Goal: Find specific page/section: Find specific page/section

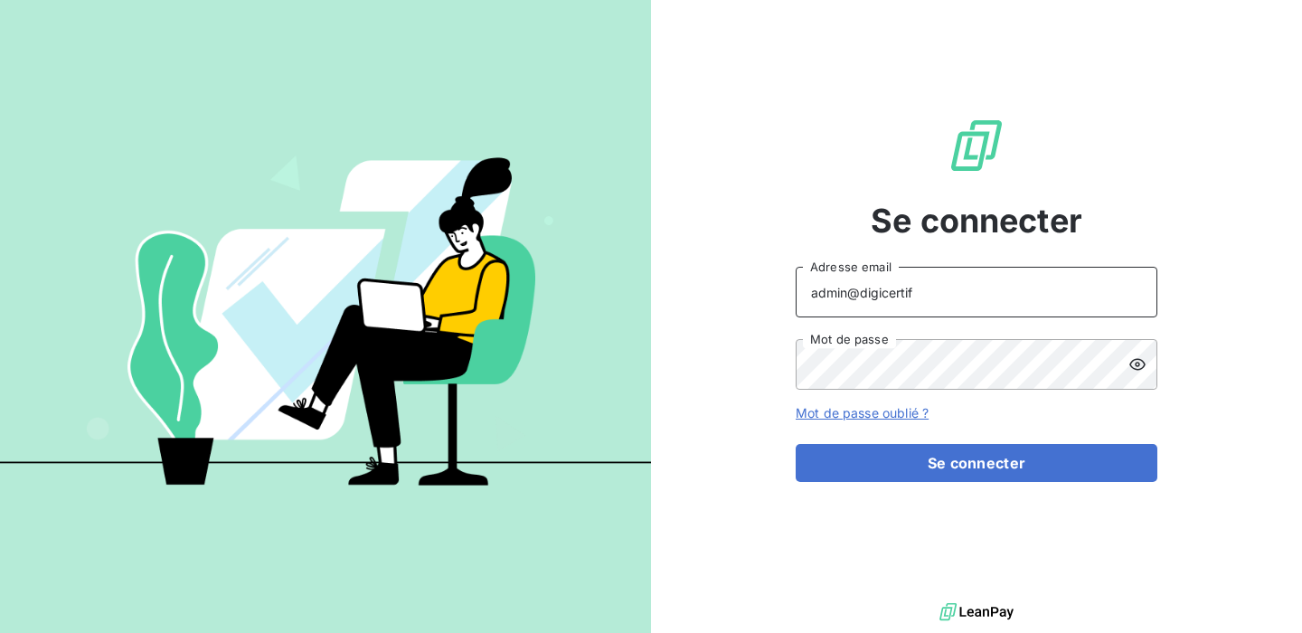
drag, startPoint x: 928, startPoint y: 299, endPoint x: 874, endPoint y: 298, distance: 54.2
click at [874, 298] on input "admin@digicertif" at bounding box center [976, 292] width 362 height 51
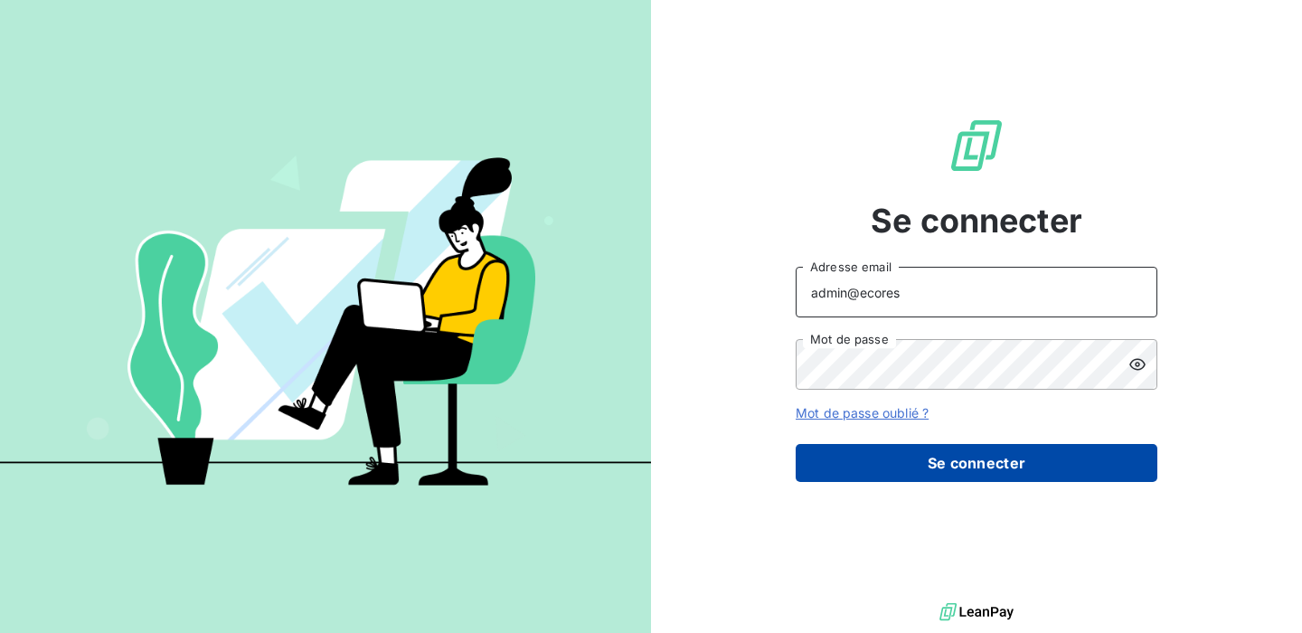
type input "admin@ecores"
click at [926, 459] on button "Se connecter" at bounding box center [976, 463] width 362 height 38
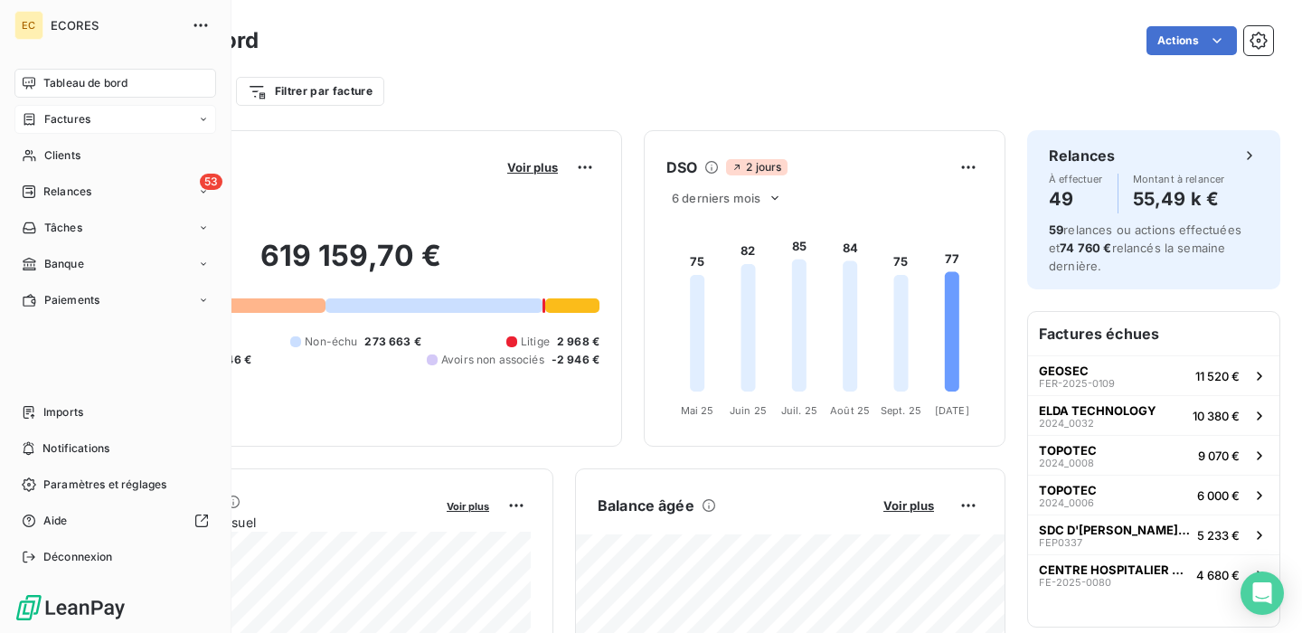
click at [69, 119] on span "Factures" at bounding box center [67, 119] width 46 height 16
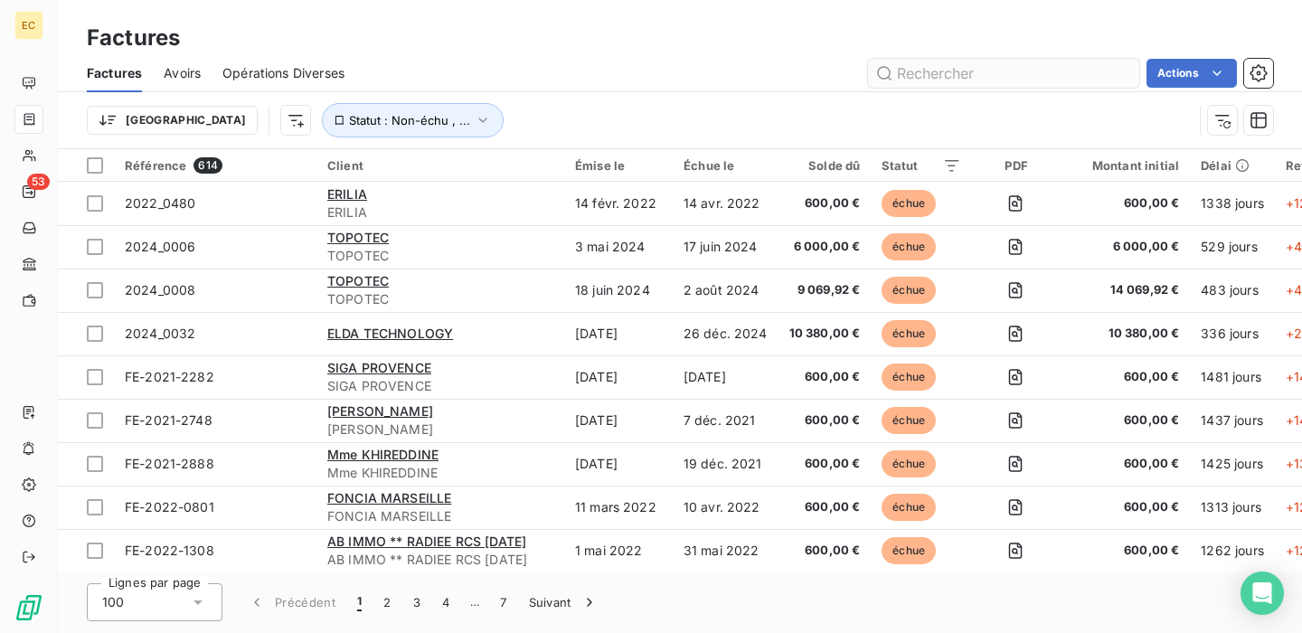
click at [975, 80] on input "text" at bounding box center [1003, 73] width 271 height 29
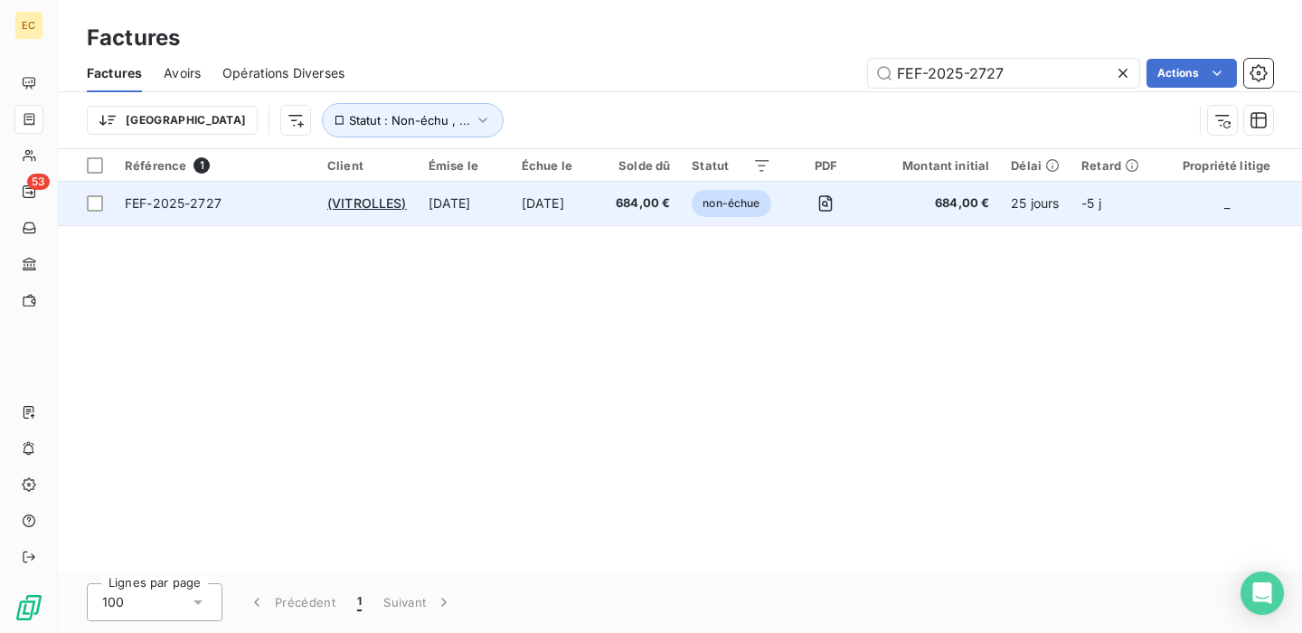
type input "FEF-2025-2727"
click at [244, 208] on span "FEF-2025-2727" at bounding box center [215, 203] width 181 height 18
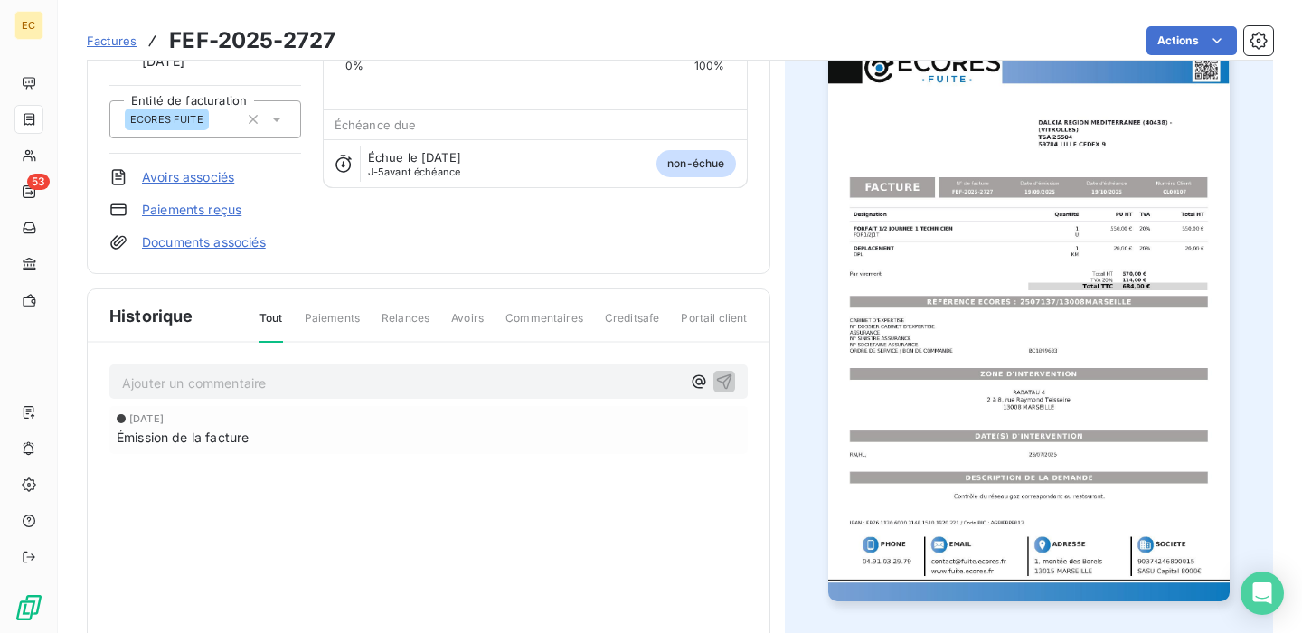
scroll to position [19, 0]
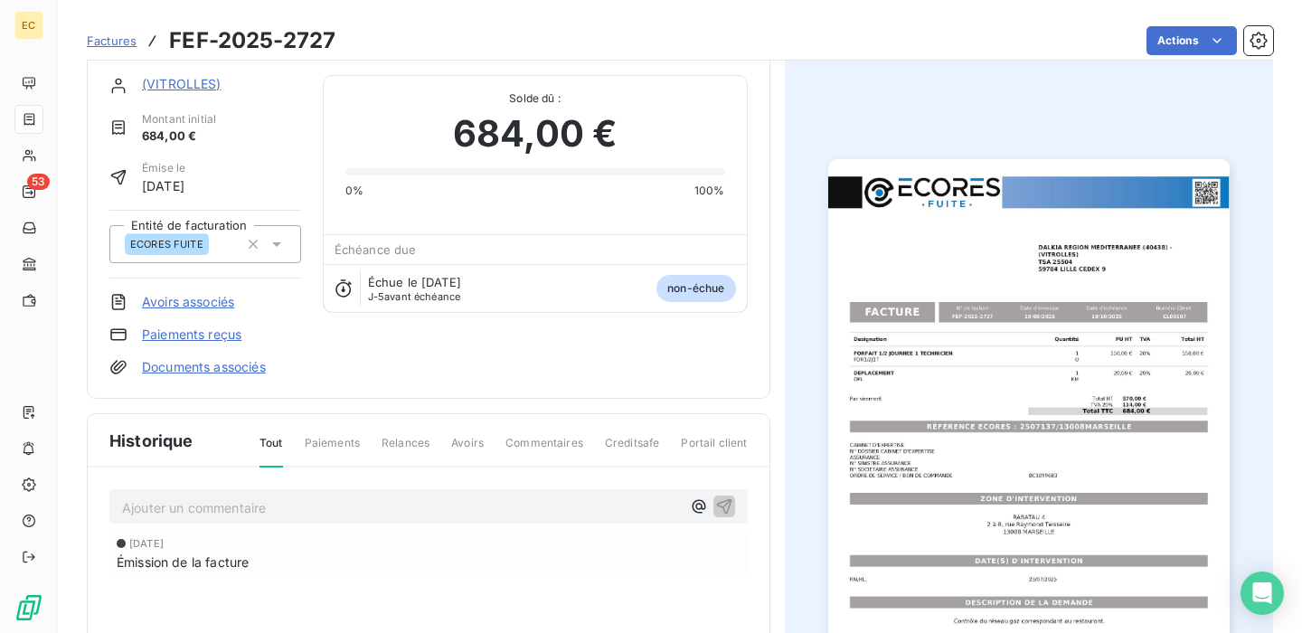
click at [122, 41] on span "Factures" at bounding box center [112, 40] width 50 height 14
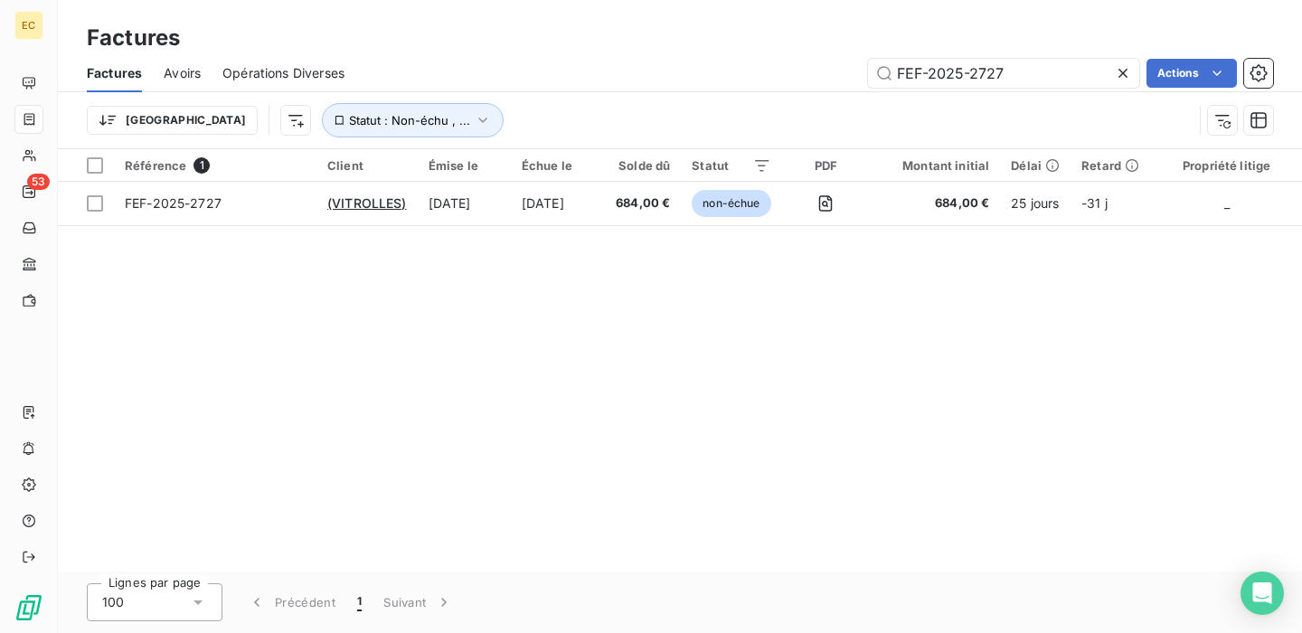
click at [1122, 77] on icon at bounding box center [1123, 73] width 18 height 18
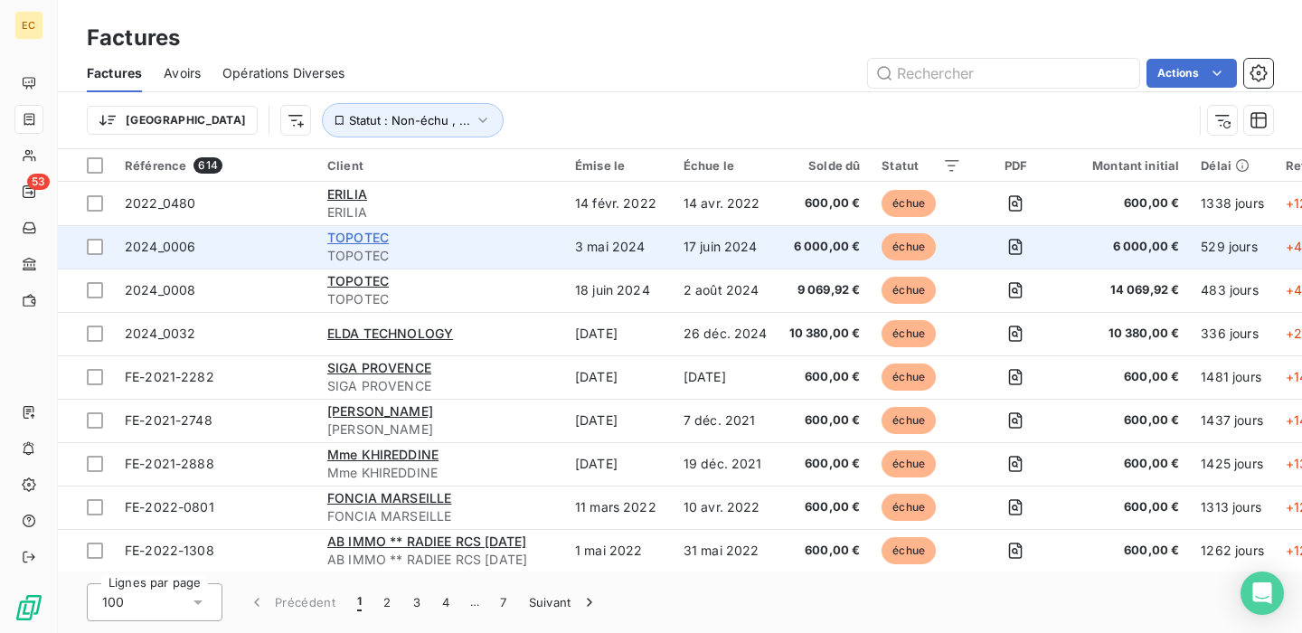
click at [352, 240] on span "TOPOTEC" at bounding box center [357, 237] width 61 height 15
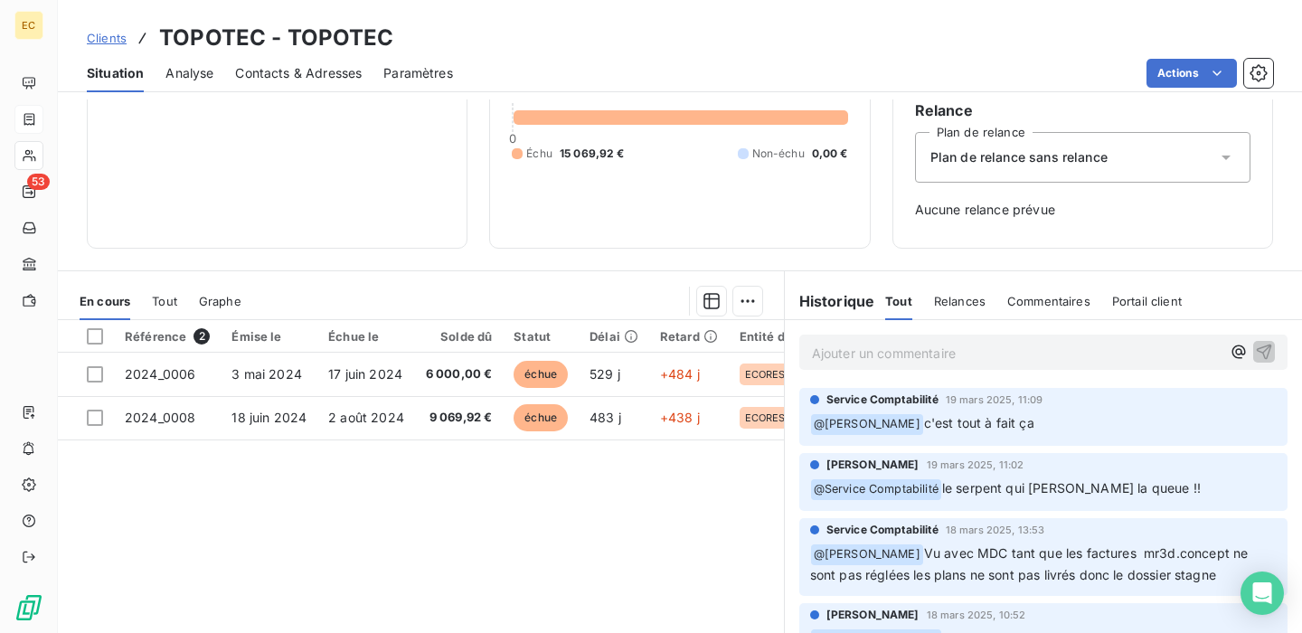
scroll to position [0, 79]
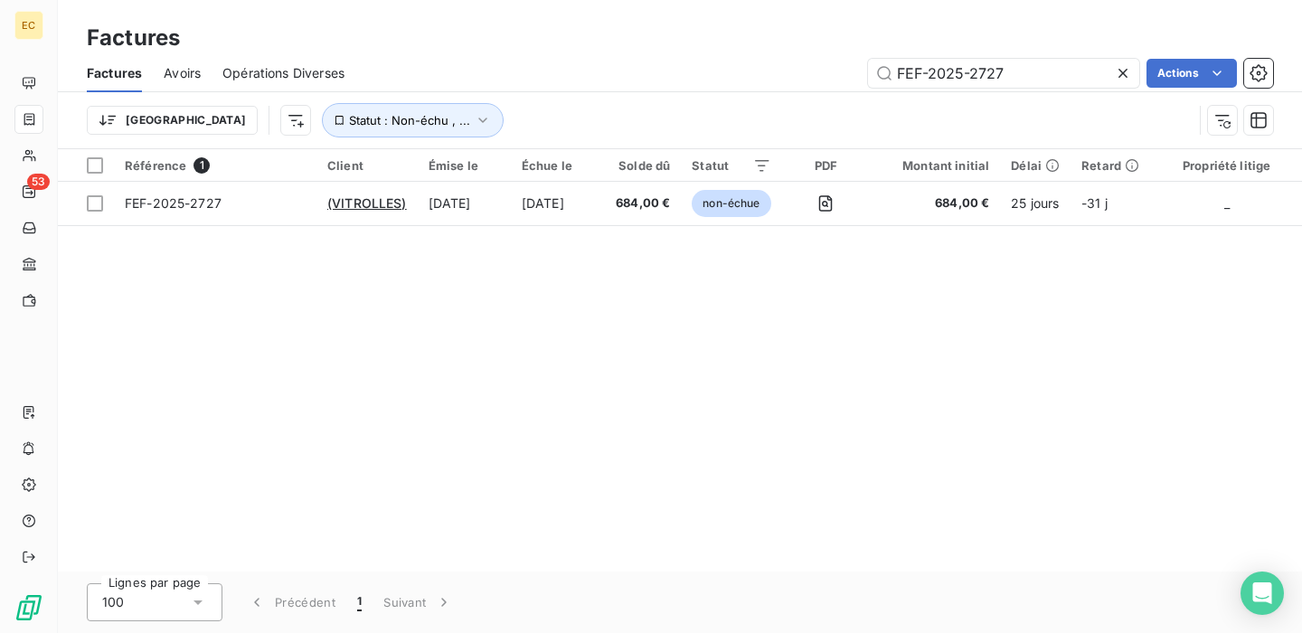
type input "FEF-2025-2727"
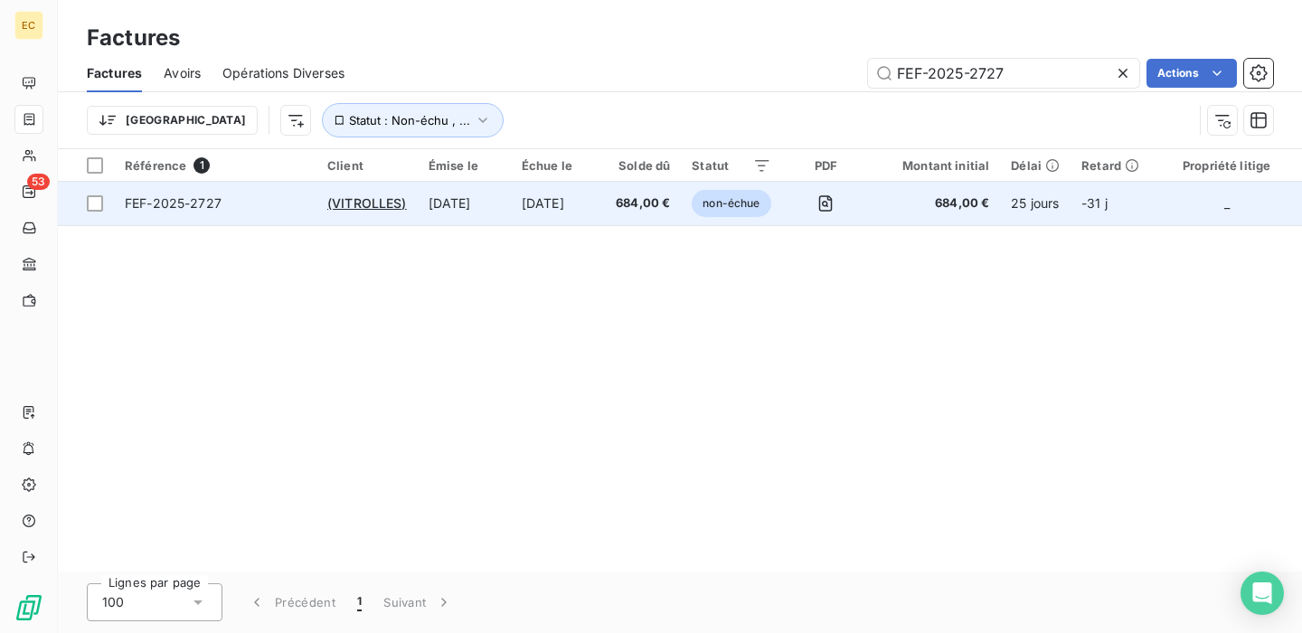
click at [190, 204] on span "FEF-2025-2727" at bounding box center [173, 202] width 97 height 15
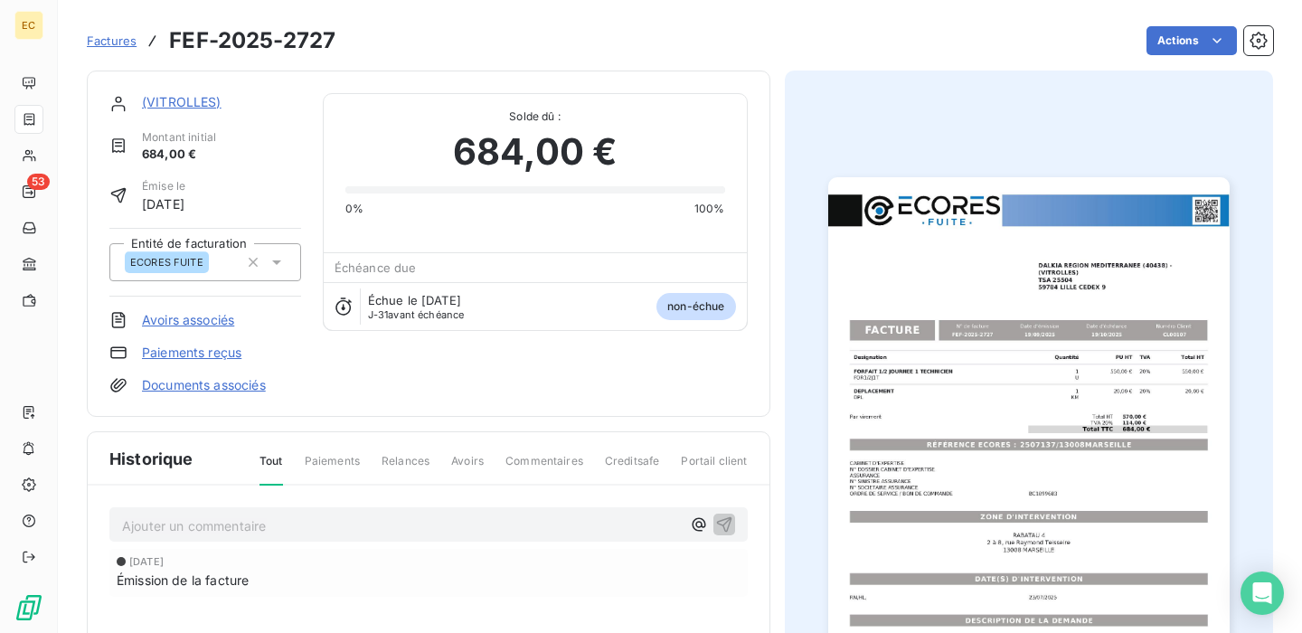
click at [181, 99] on link "(VITROLLES)" at bounding box center [182, 101] width 80 height 15
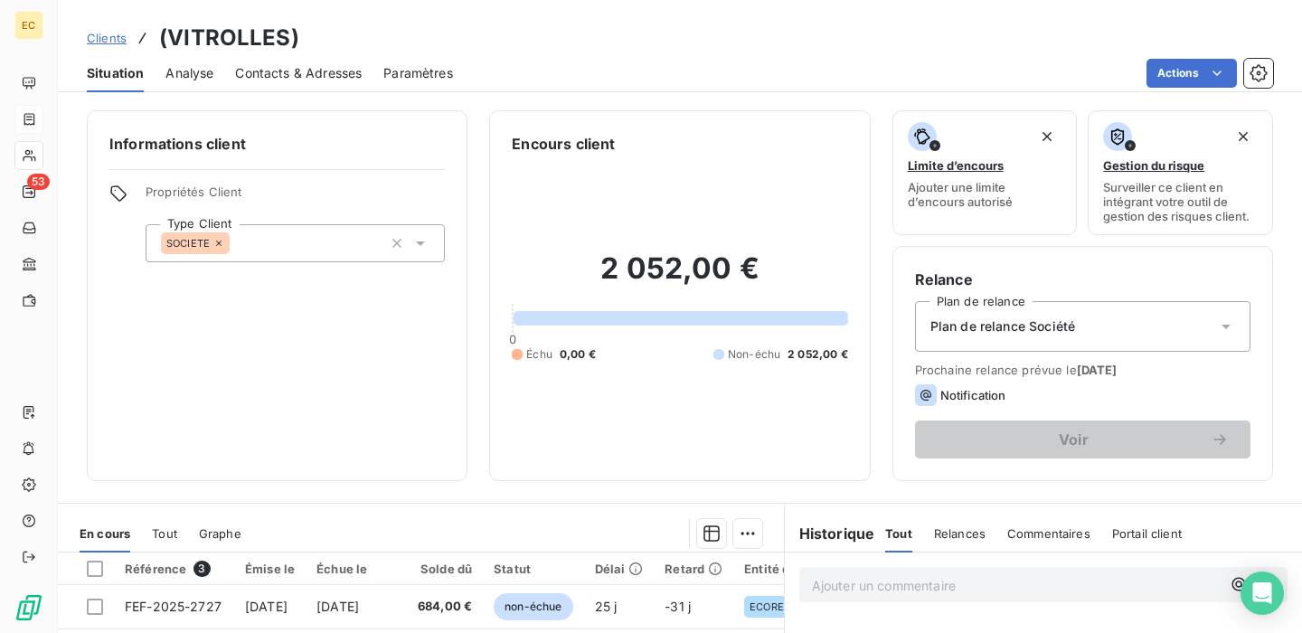
click at [320, 80] on span "Contacts & Adresses" at bounding box center [298, 73] width 127 height 18
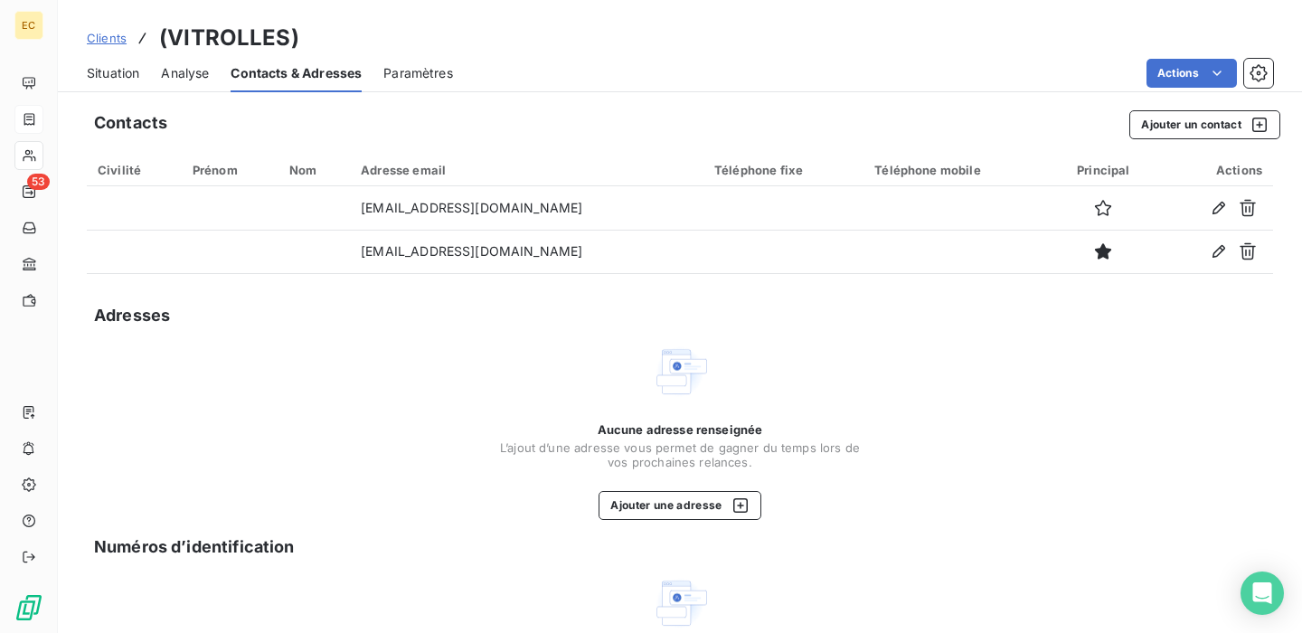
scroll to position [39, 0]
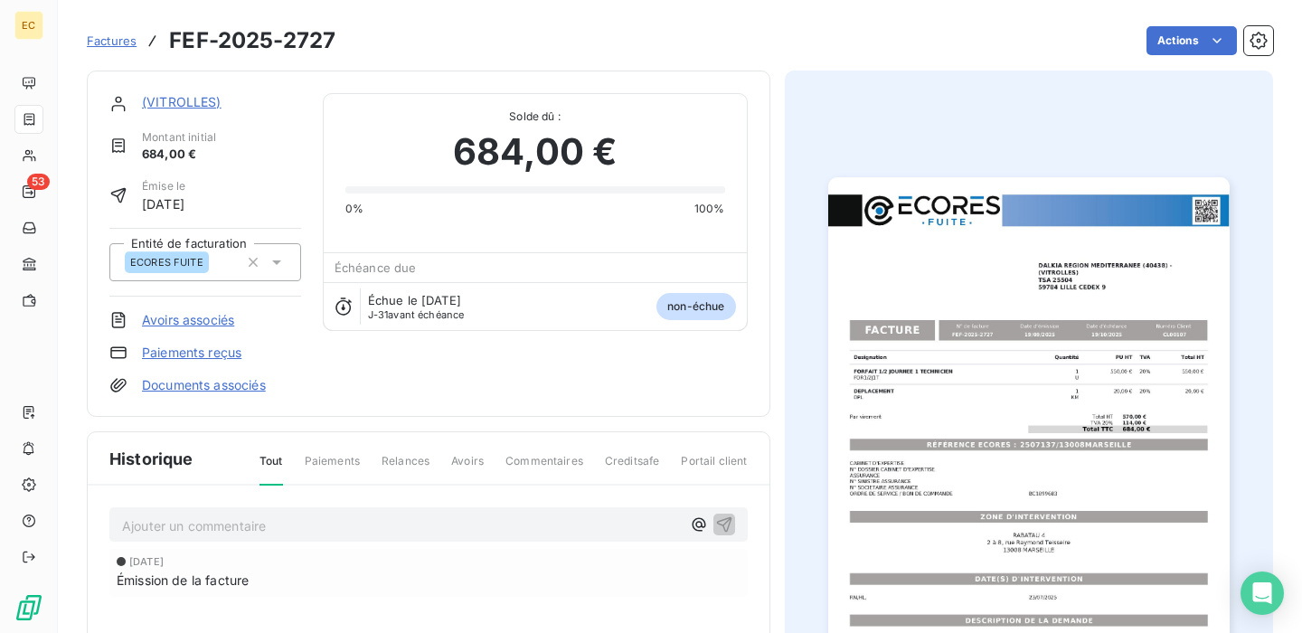
click at [195, 103] on link "(VITROLLES)" at bounding box center [182, 101] width 80 height 15
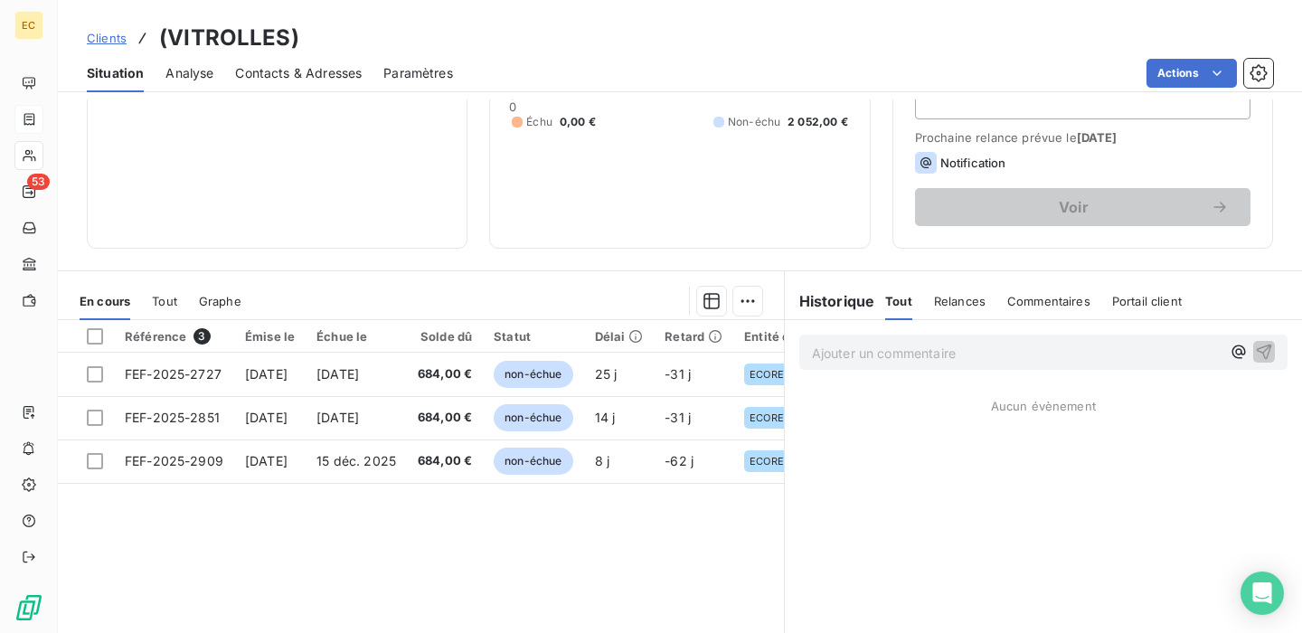
click at [1124, 299] on span "Portail client" at bounding box center [1147, 301] width 70 height 14
click at [904, 297] on span "Tout" at bounding box center [897, 301] width 25 height 14
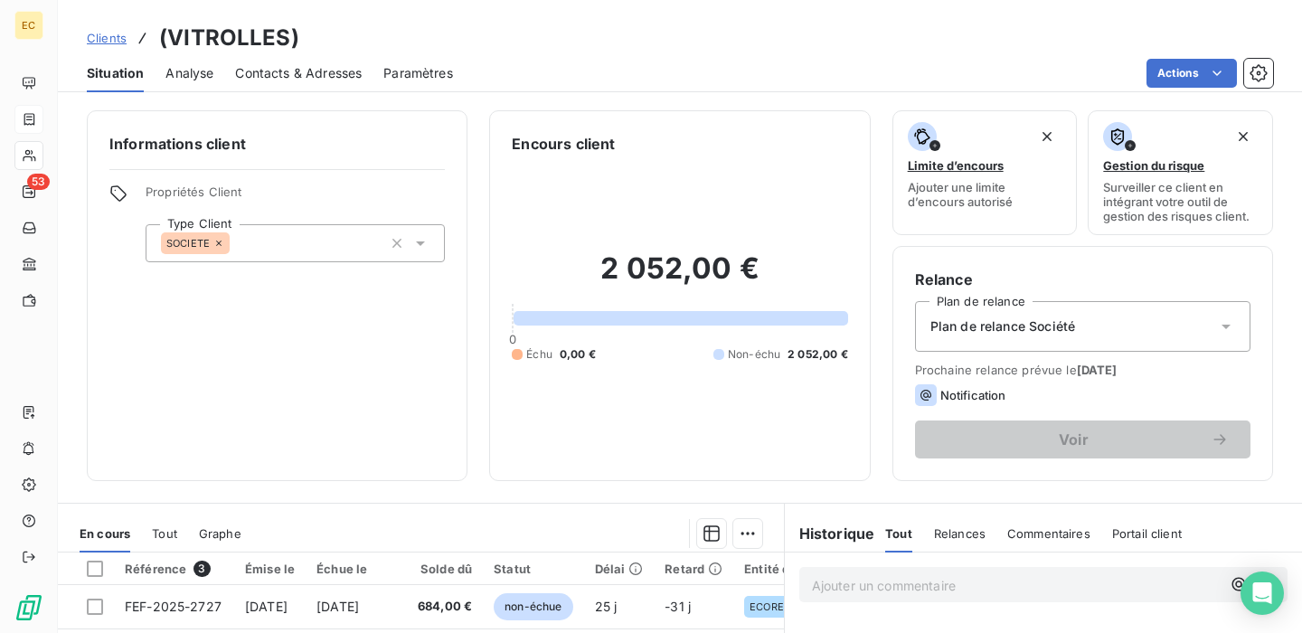
click at [280, 62] on div "Contacts & Adresses" at bounding box center [298, 73] width 127 height 38
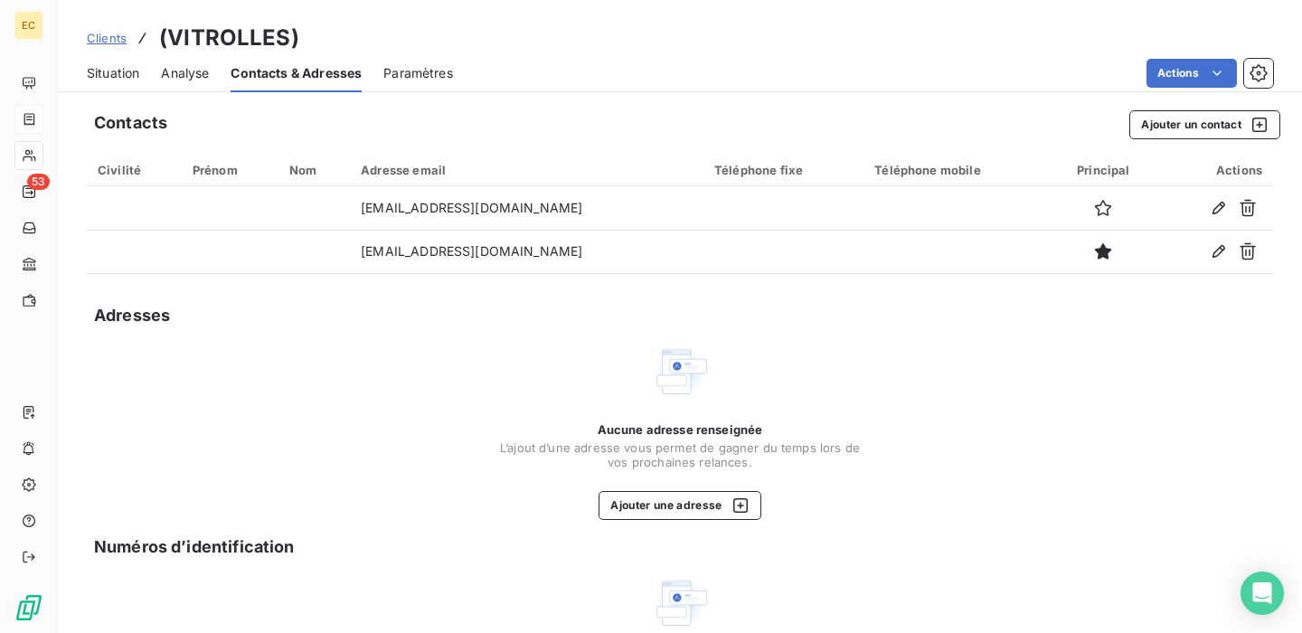
click at [437, 77] on span "Paramètres" at bounding box center [418, 73] width 70 height 18
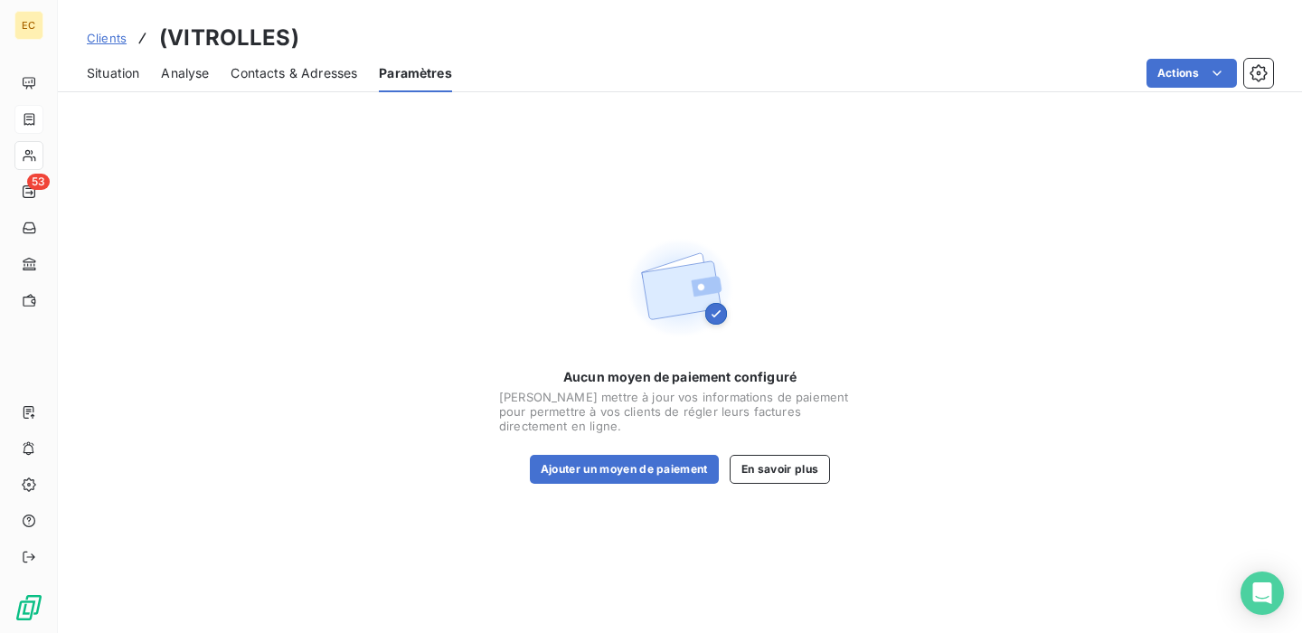
click at [126, 76] on span "Situation" at bounding box center [113, 73] width 52 height 18
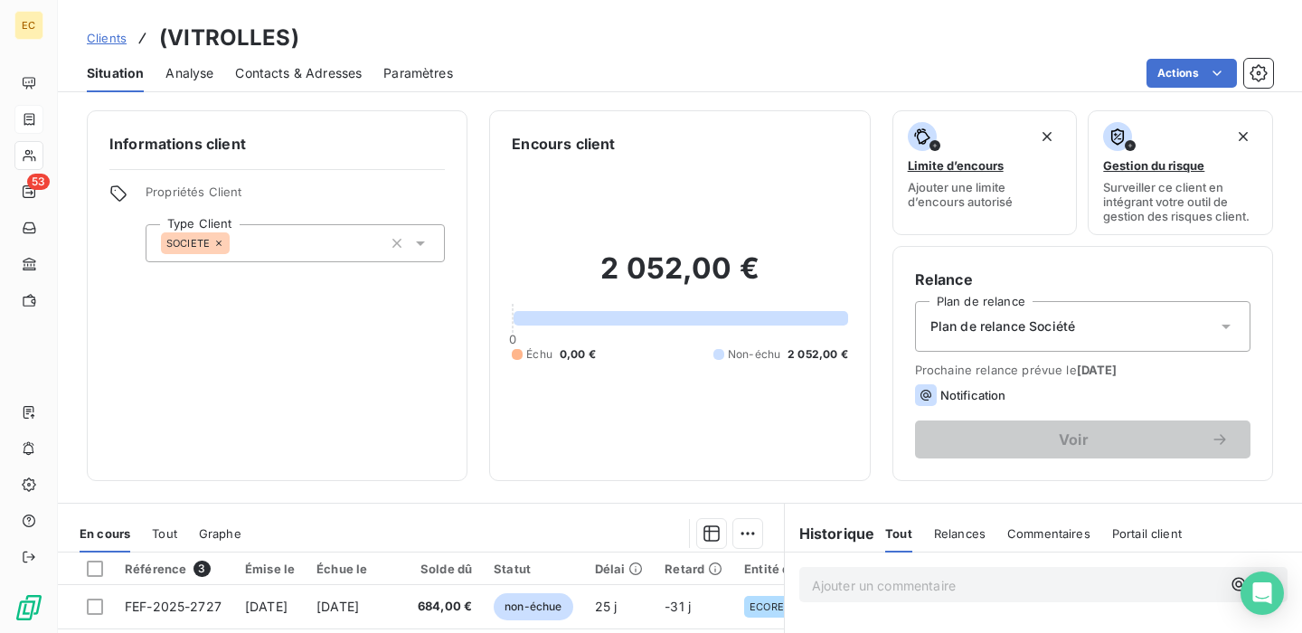
click at [108, 40] on span "Clients" at bounding box center [107, 38] width 40 height 14
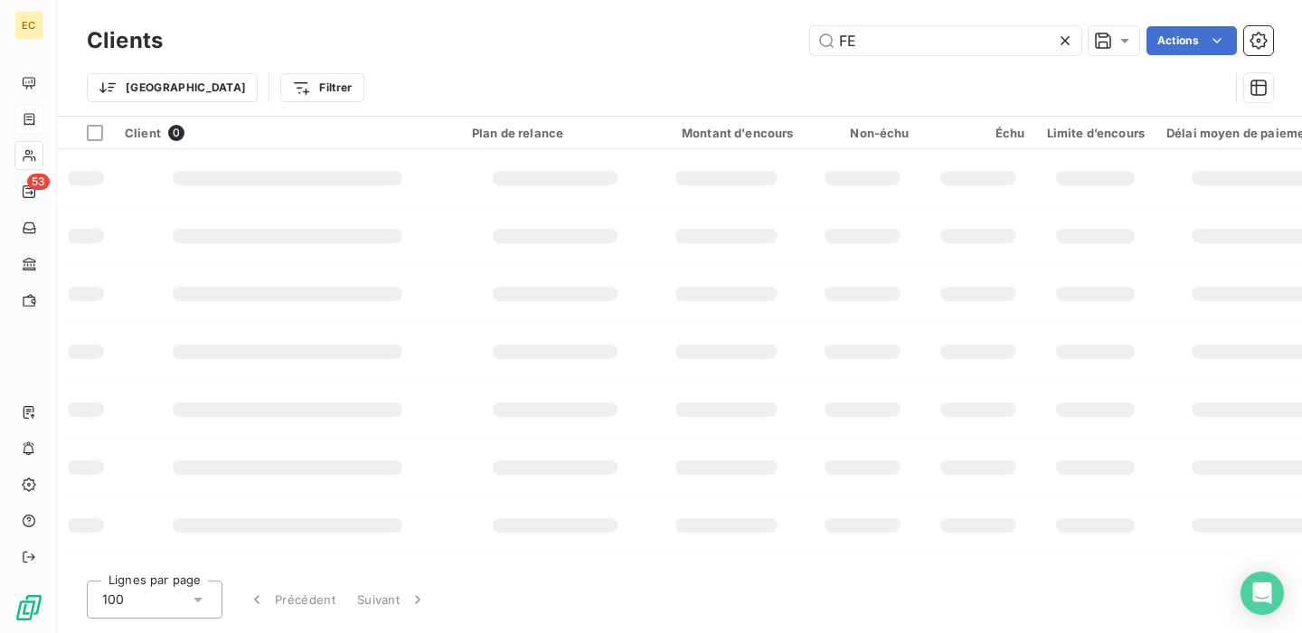
type input "F"
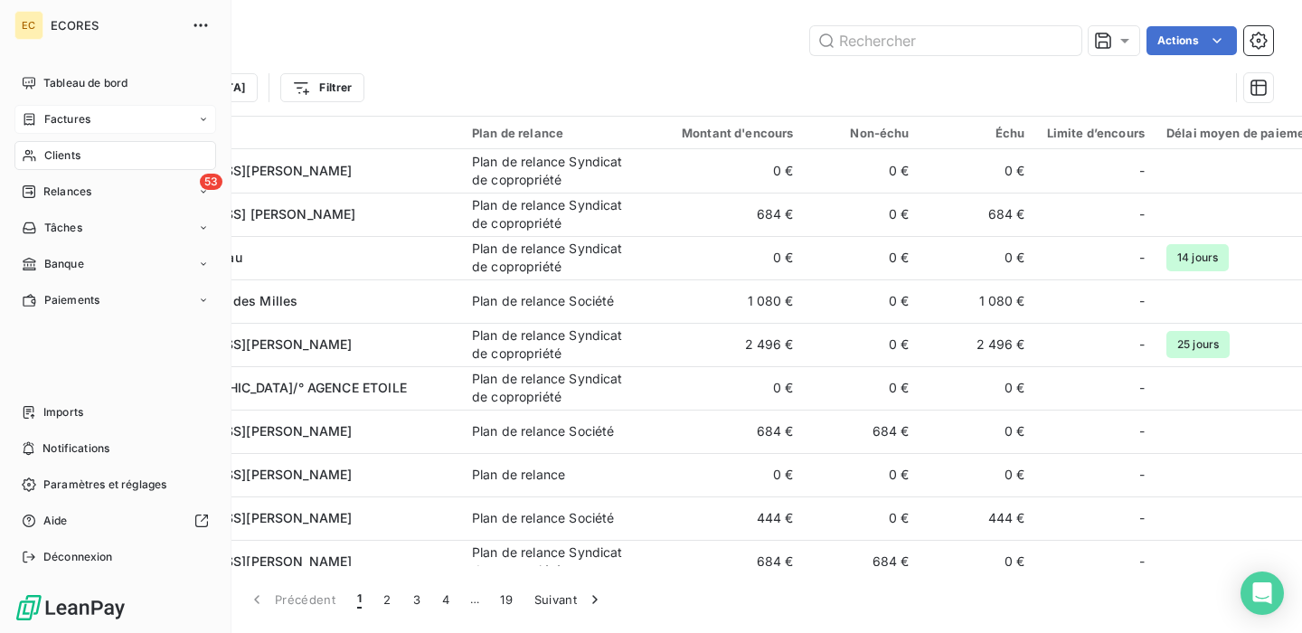
click at [89, 119] on div "Factures" at bounding box center [115, 119] width 202 height 29
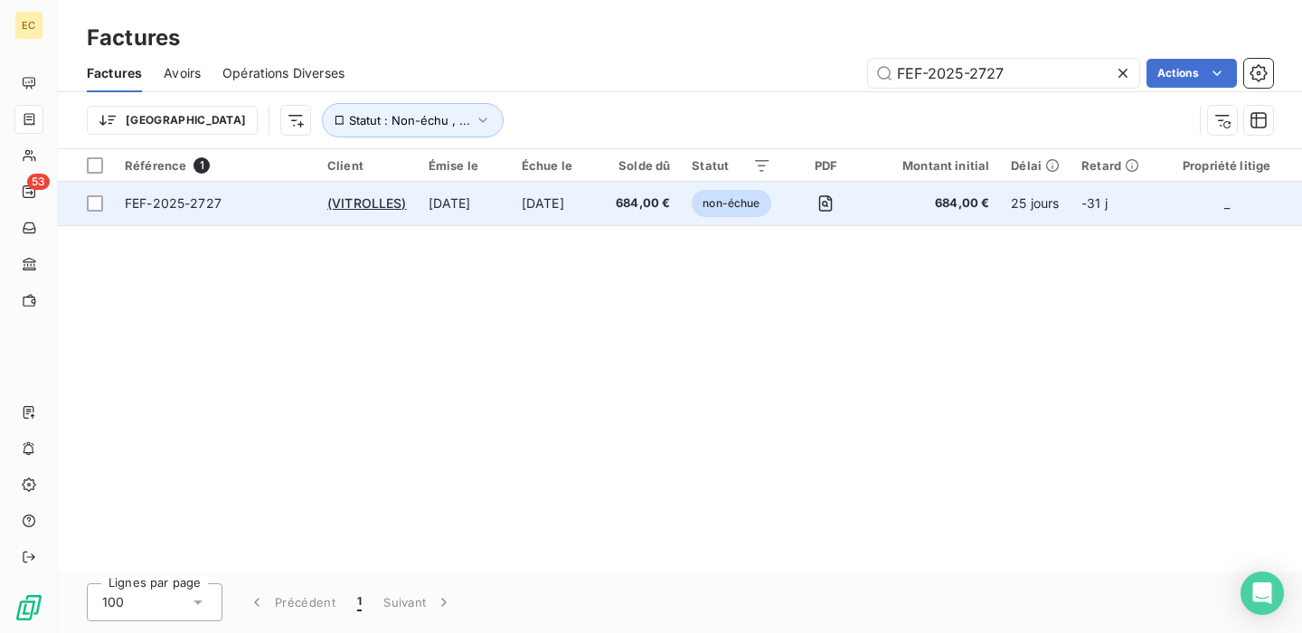
click at [276, 215] on td "FEF-2025-2727" at bounding box center [215, 203] width 202 height 43
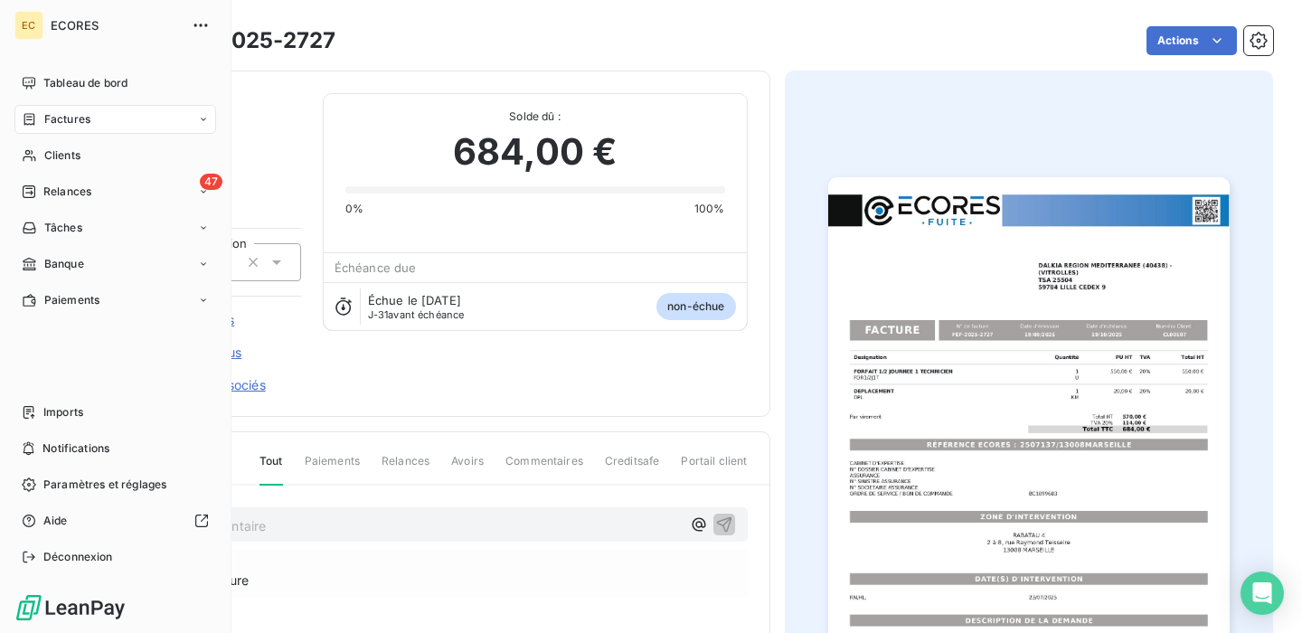
drag, startPoint x: 27, startPoint y: 139, endPoint x: 348, endPoint y: 32, distance: 338.5
click at [348, 32] on div "EC ECORES Tableau de bord Factures Clients 47 Relances Tâches Banque Paiements …" at bounding box center [651, 316] width 1302 height 633
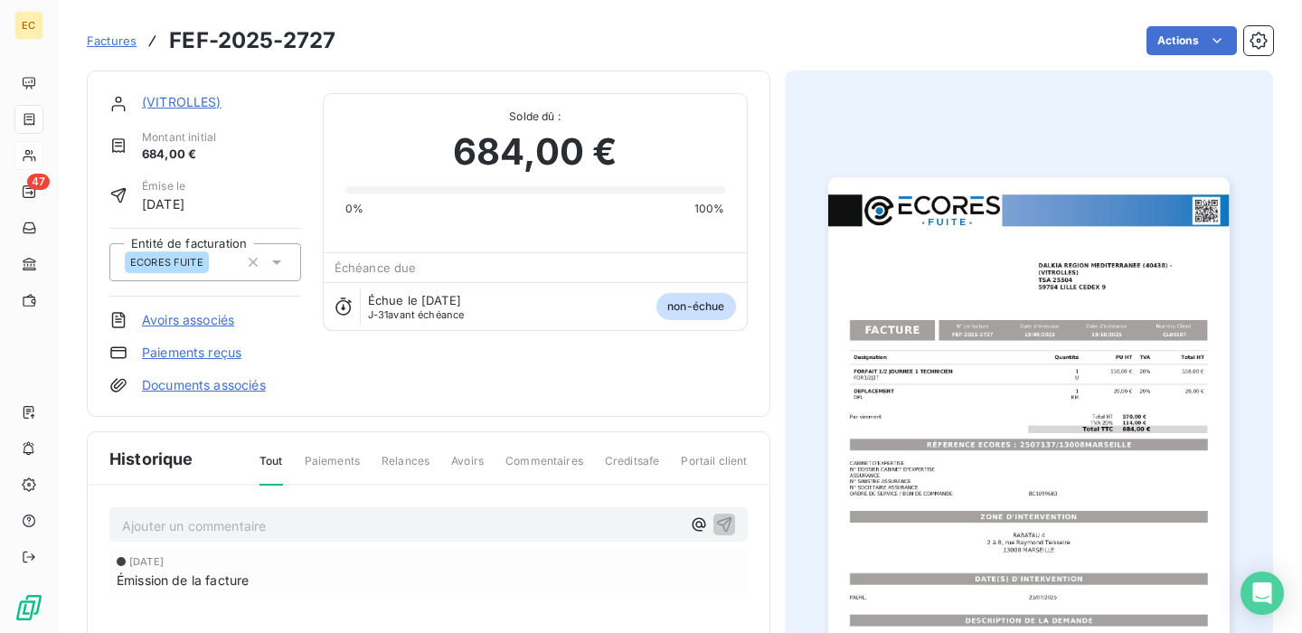
click at [33, 157] on icon at bounding box center [29, 155] width 15 height 14
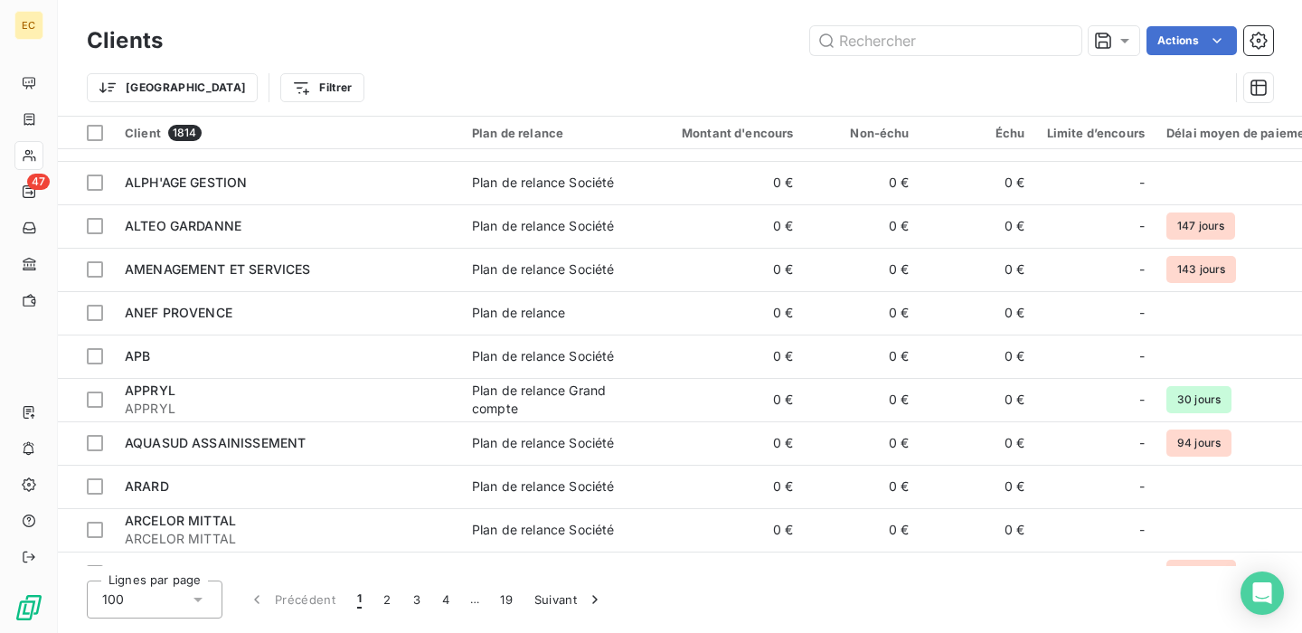
scroll to position [2078, 0]
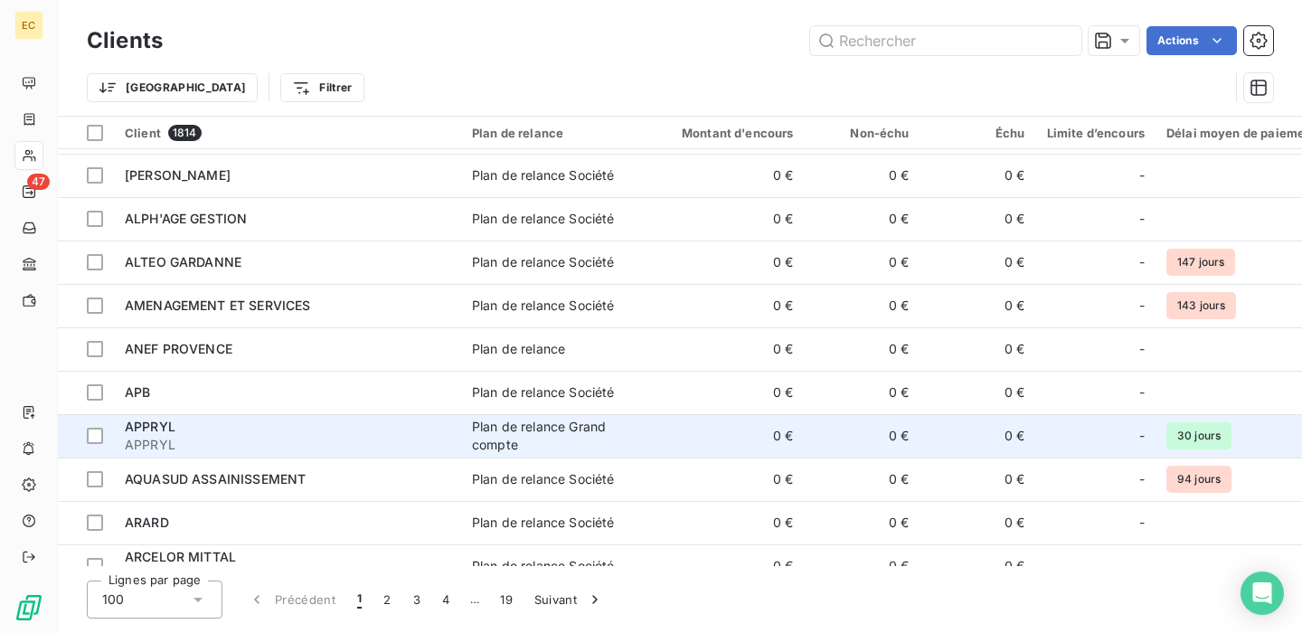
click at [160, 424] on span "APPRYL" at bounding box center [150, 426] width 51 height 15
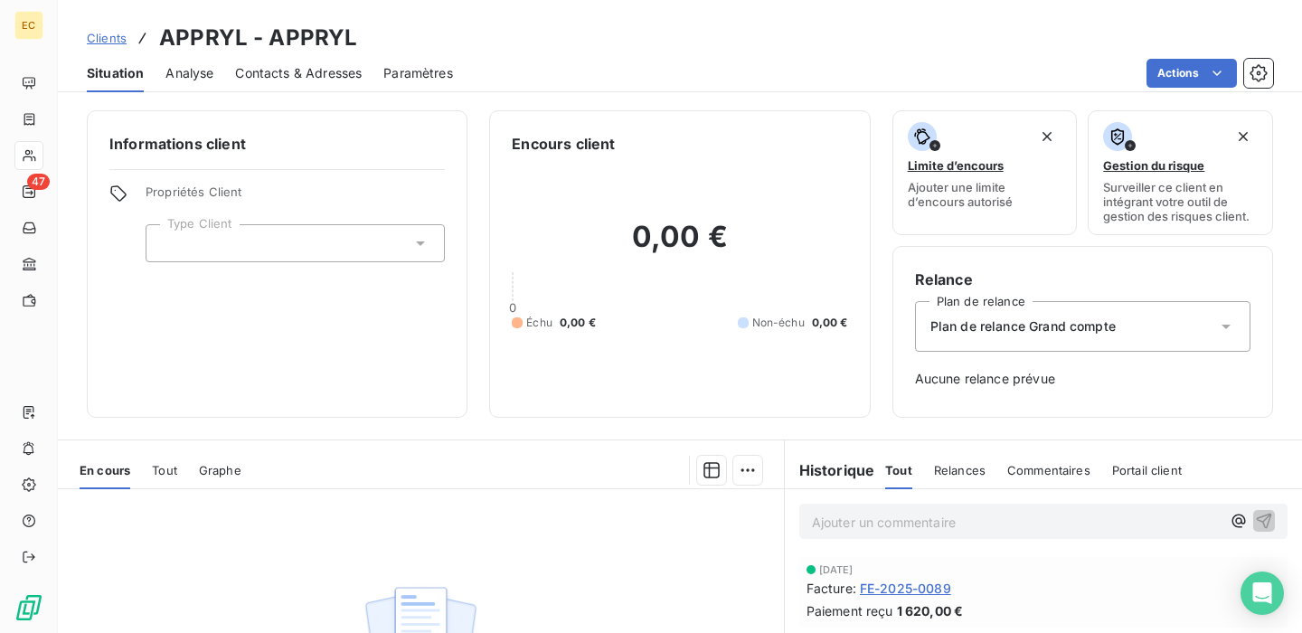
click at [162, 464] on span "Tout" at bounding box center [164, 470] width 25 height 14
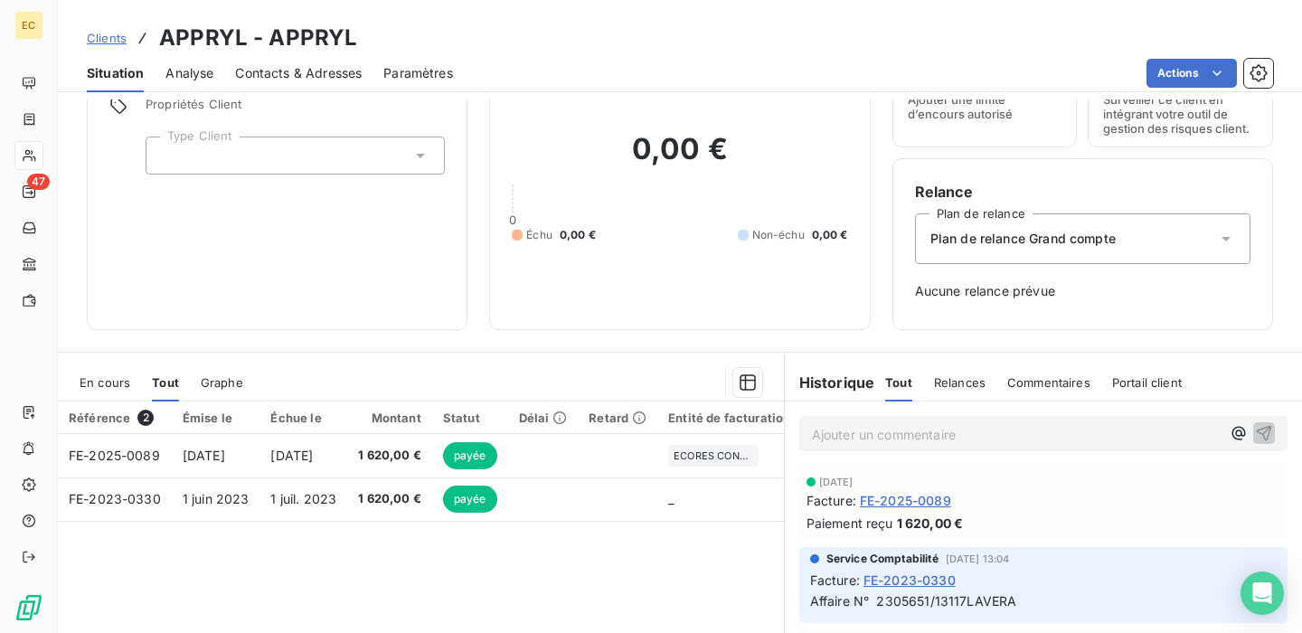
scroll to position [91, 0]
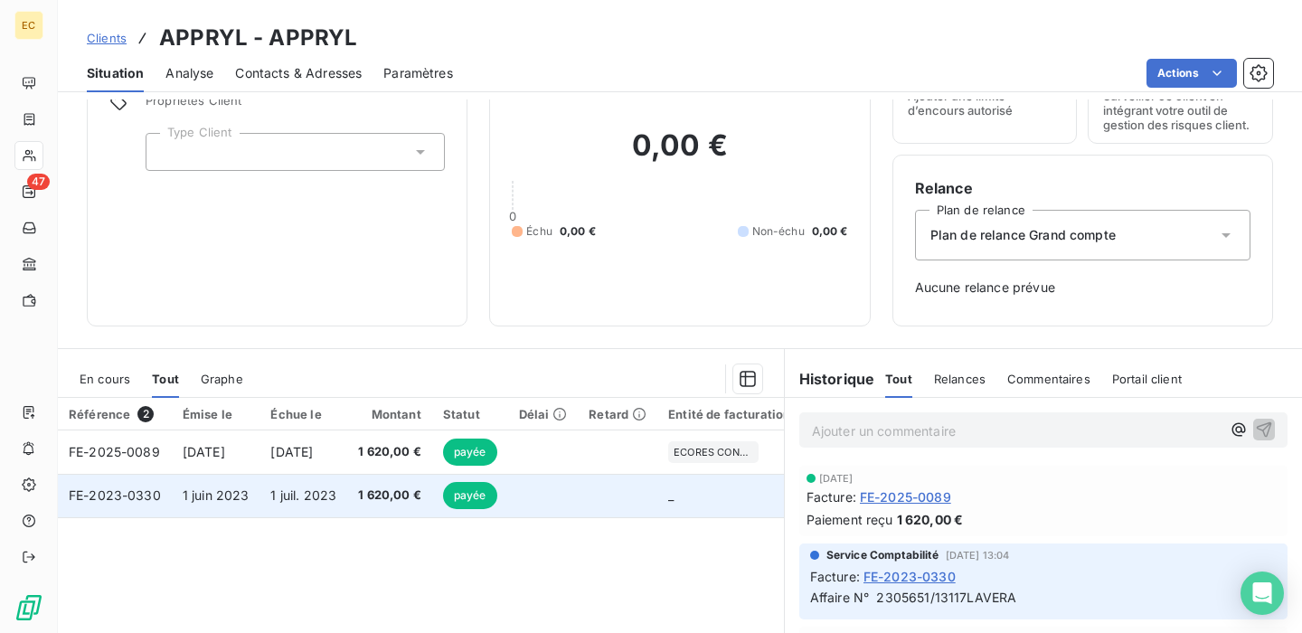
click at [374, 485] on td "1 620,00 €" at bounding box center [389, 495] width 85 height 43
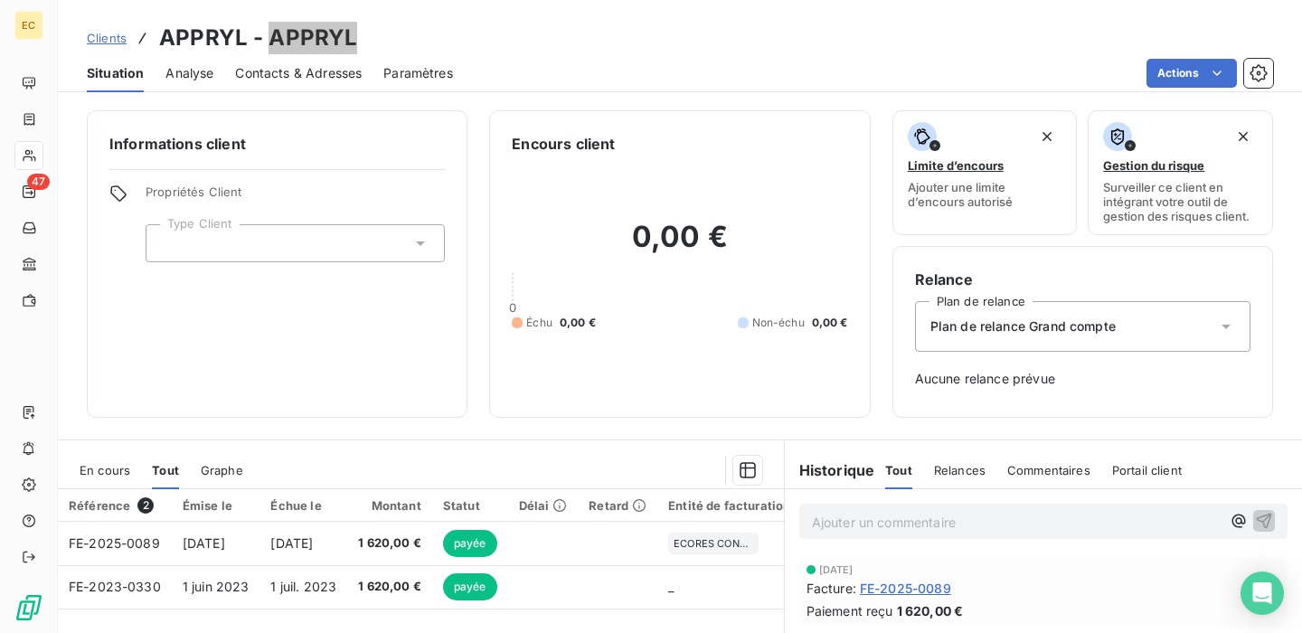
drag, startPoint x: 380, startPoint y: 39, endPoint x: 267, endPoint y: 28, distance: 113.5
click at [267, 28] on div "Clients APPRYL - APPRYL" at bounding box center [680, 38] width 1244 height 33
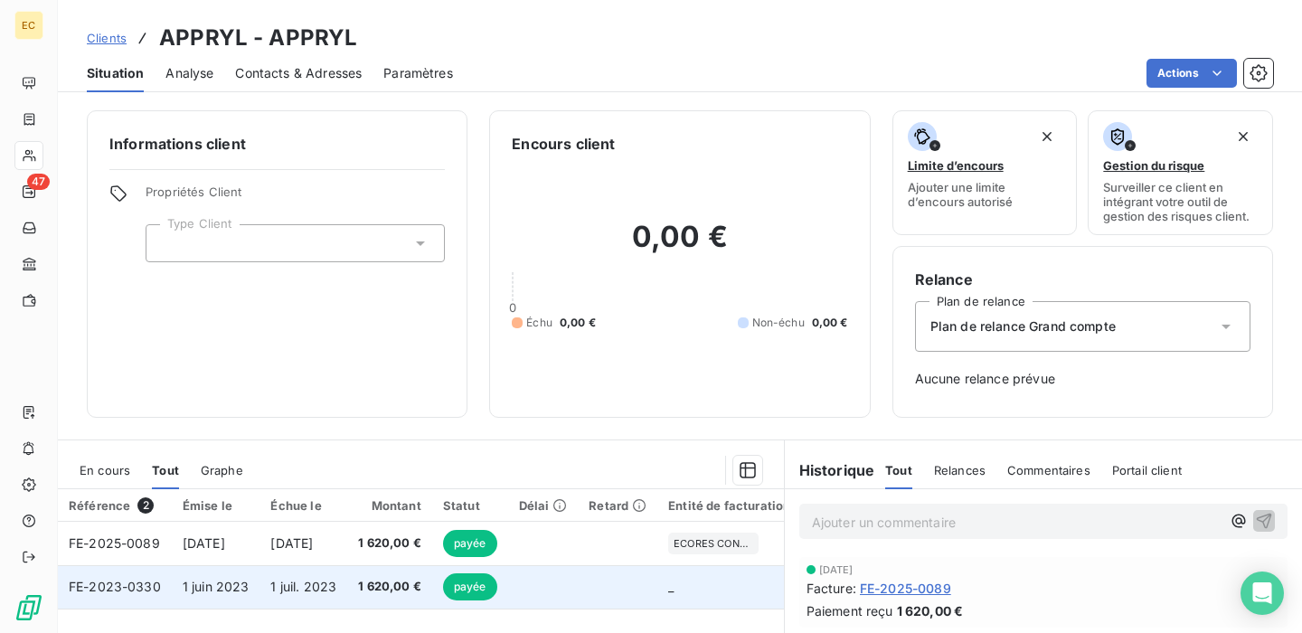
click at [570, 589] on td at bounding box center [543, 586] width 71 height 43
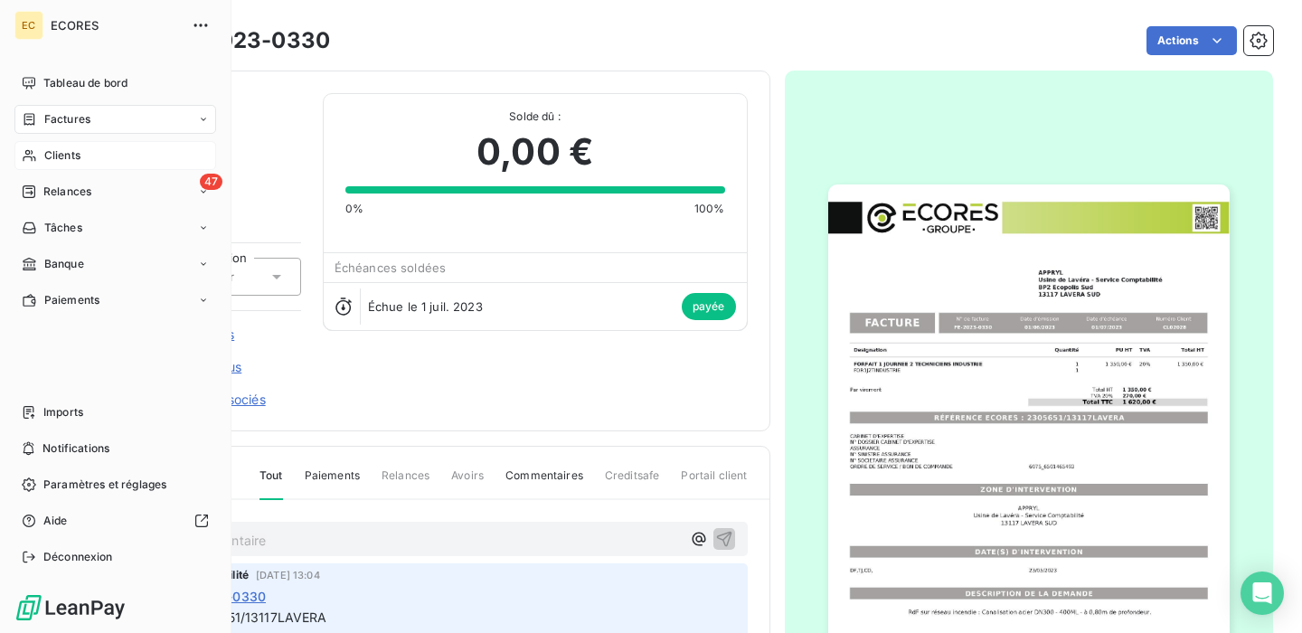
click at [34, 161] on icon at bounding box center [29, 155] width 15 height 14
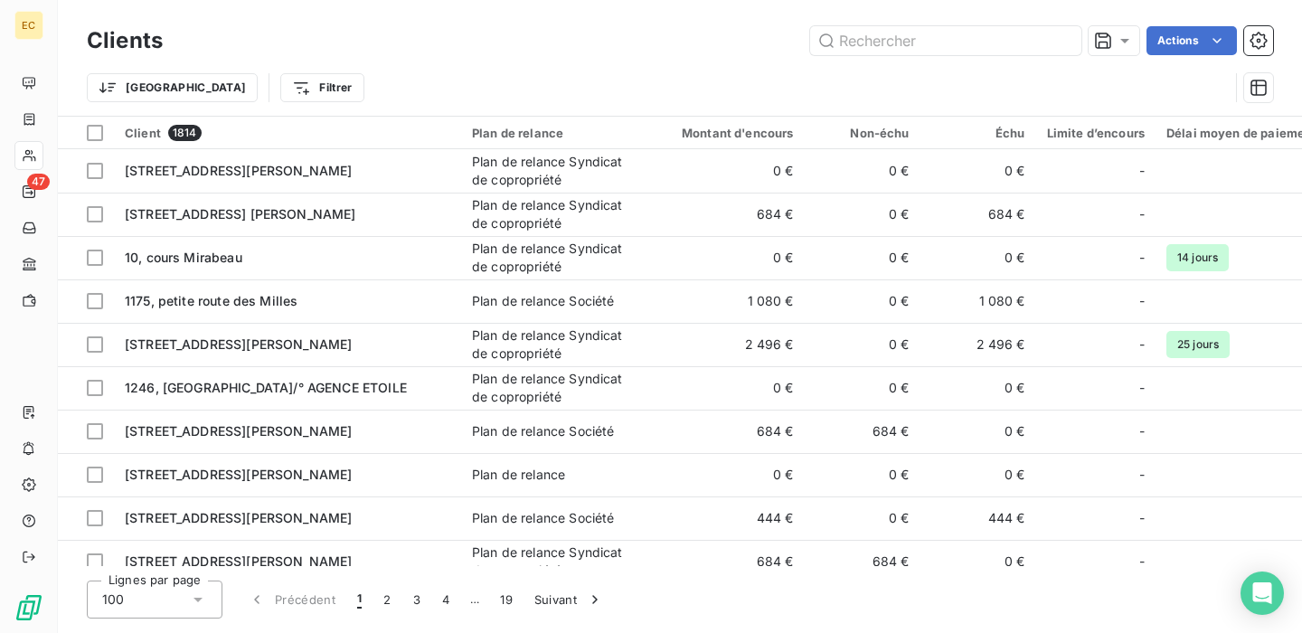
scroll to position [44, 0]
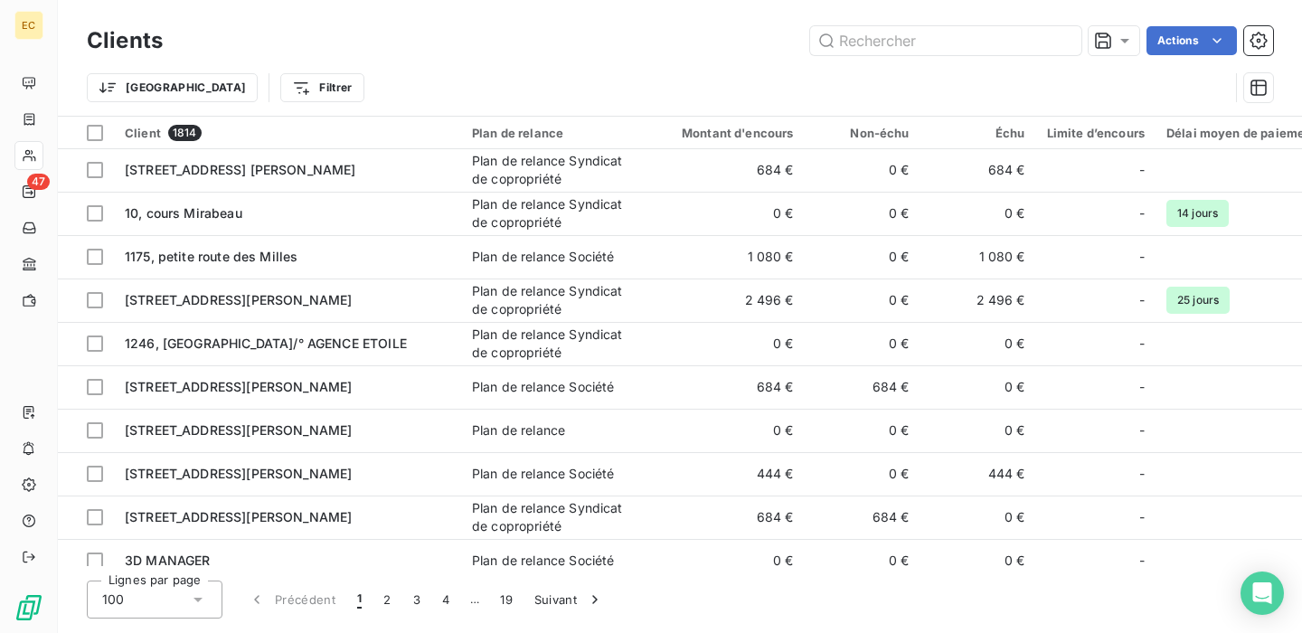
click at [30, 122] on icon at bounding box center [29, 119] width 15 height 14
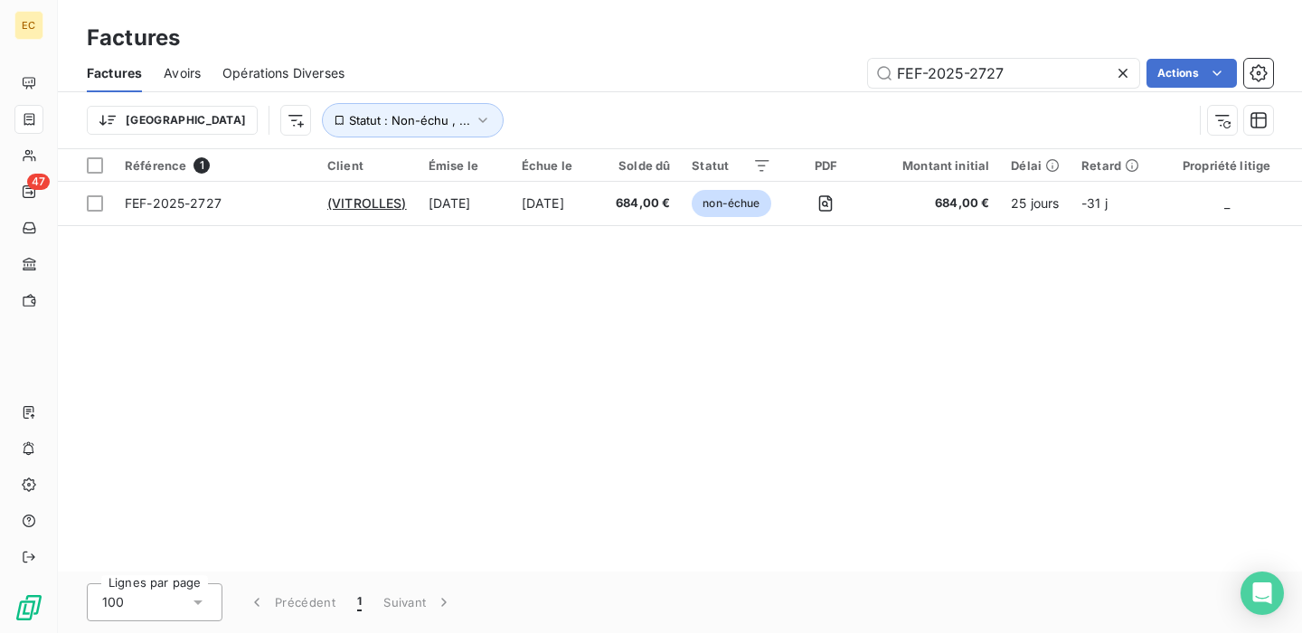
click at [1125, 70] on icon at bounding box center [1123, 73] width 18 height 18
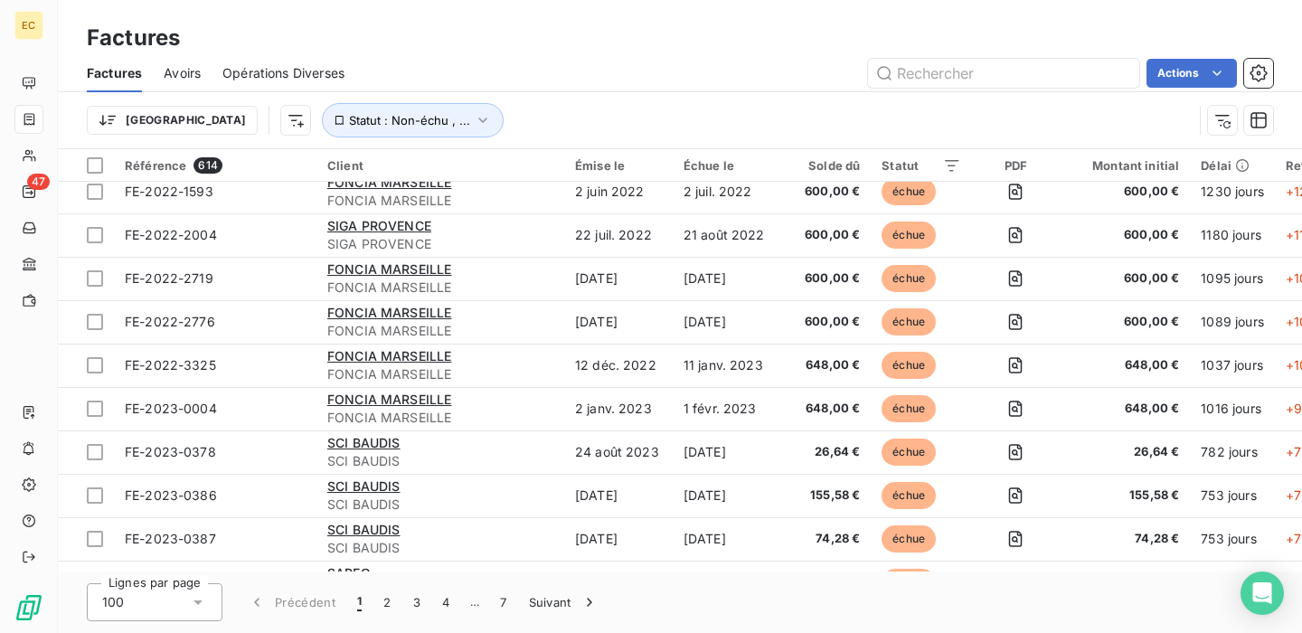
scroll to position [403, 0]
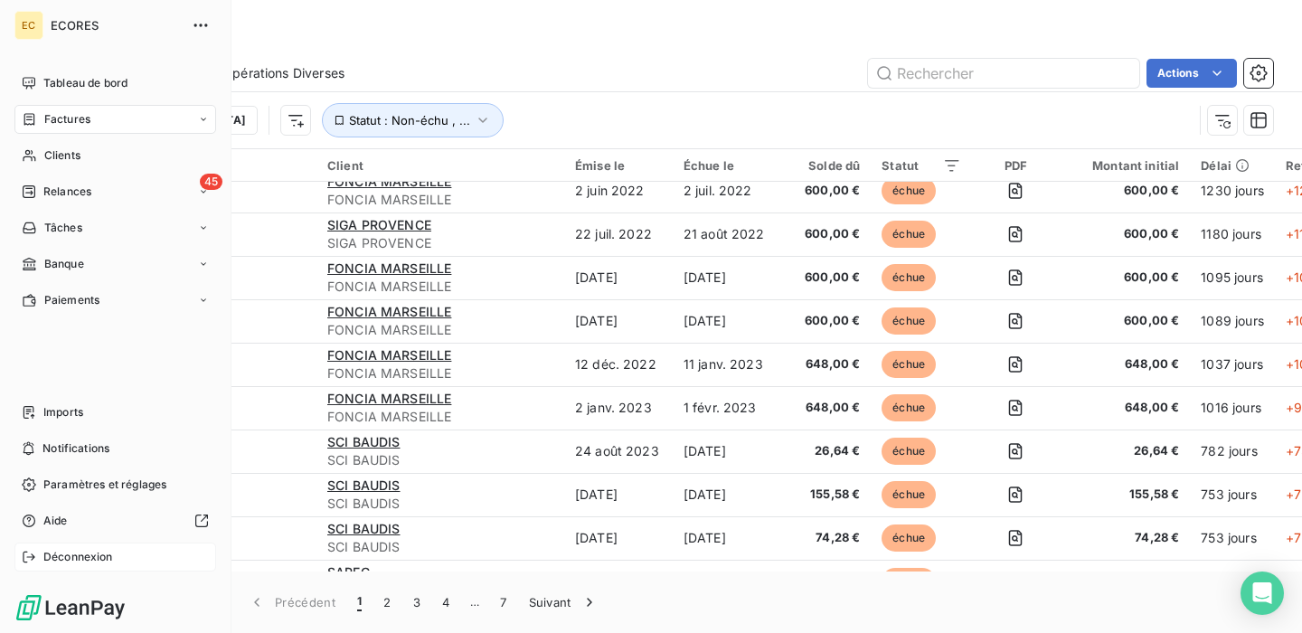
click at [77, 563] on span "Déconnexion" at bounding box center [78, 557] width 70 height 16
